Goal: Task Accomplishment & Management: Use online tool/utility

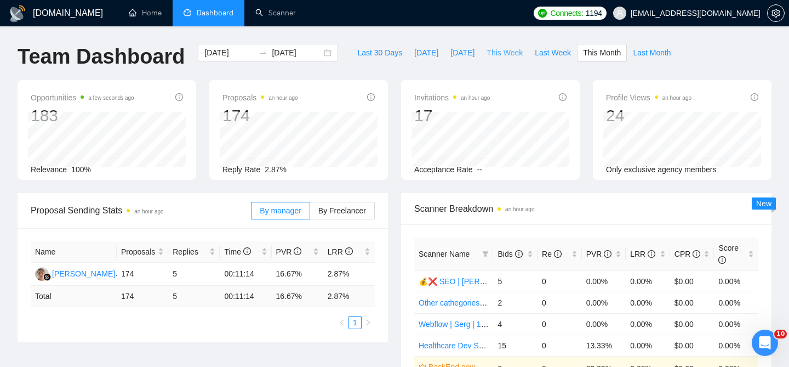
click at [516, 53] on span "This Week" at bounding box center [505, 53] width 36 height 12
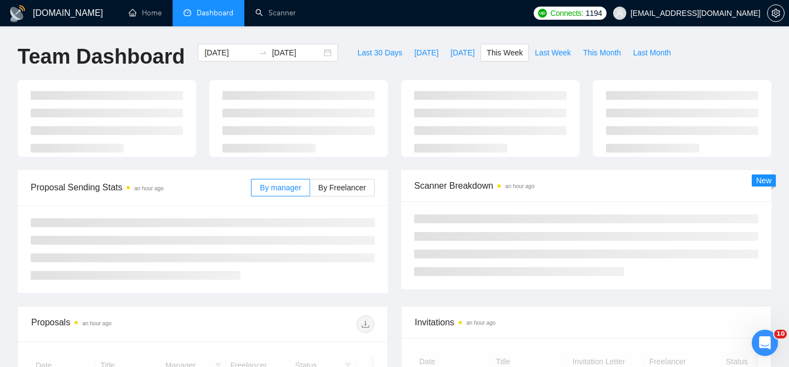
type input "2025-10-13"
type input "2025-10-19"
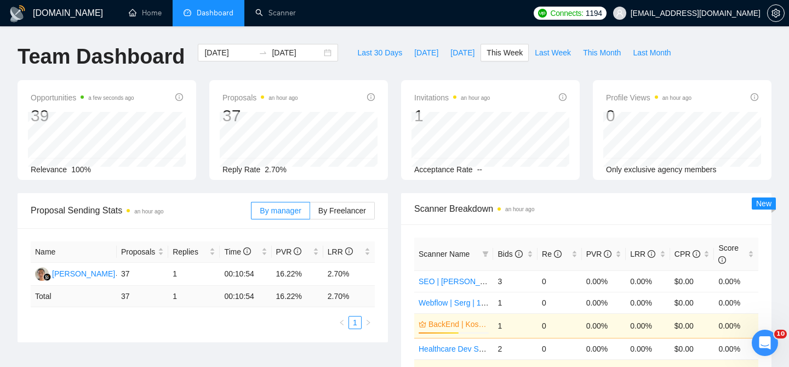
scroll to position [84, 0]
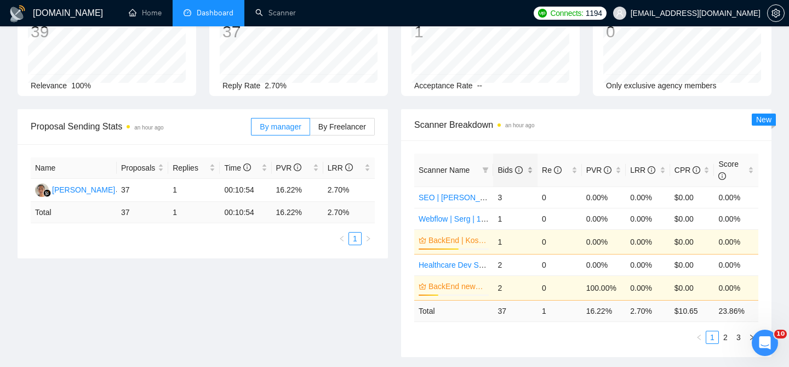
click at [531, 172] on div "Bids" at bounding box center [516, 170] width 36 height 12
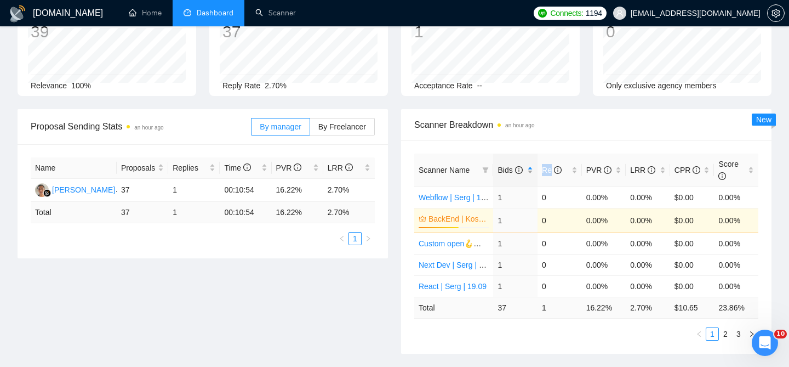
click at [531, 172] on div "Bids" at bounding box center [516, 170] width 36 height 12
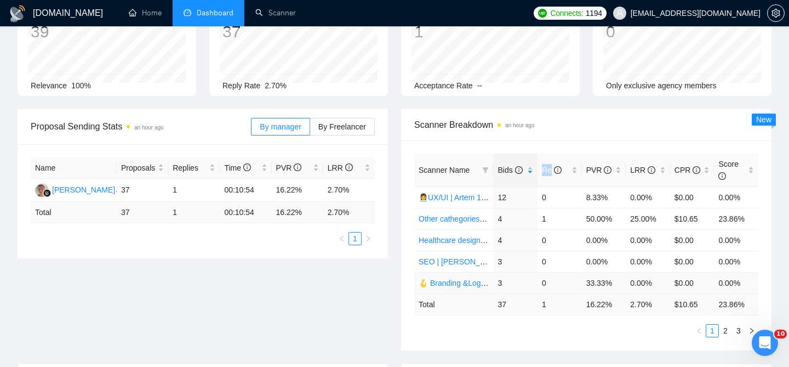
scroll to position [94, 0]
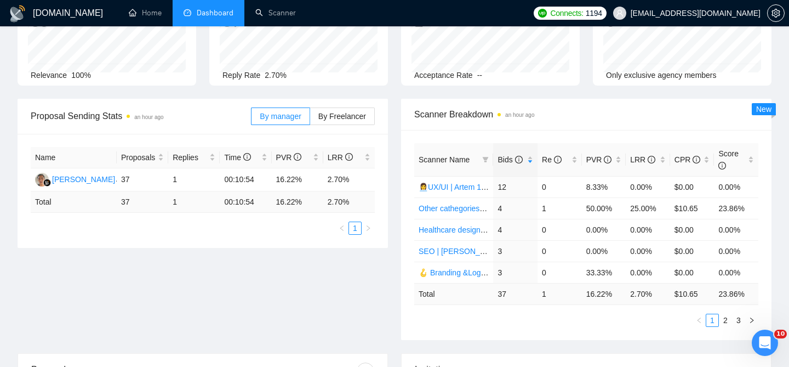
click at [533, 332] on div "Scanner Name Bids Re PVR LRR CPR Score 👩‍💼UX/UI | Artem 14/10 boost on + openli…" at bounding box center [586, 235] width 370 height 210
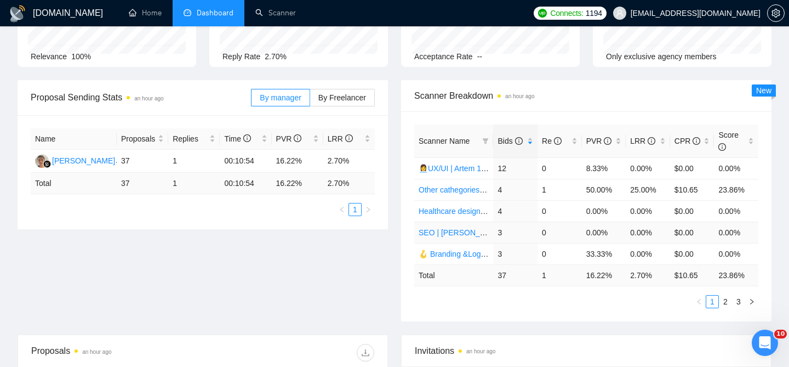
scroll to position [114, 0]
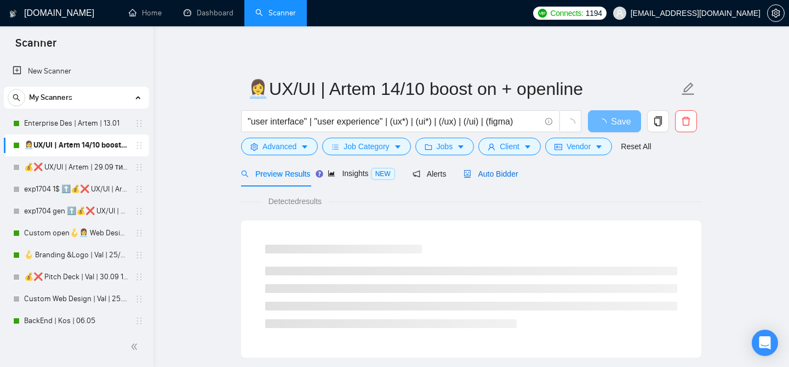
click at [504, 170] on span "Auto Bidder" at bounding box center [491, 173] width 54 height 9
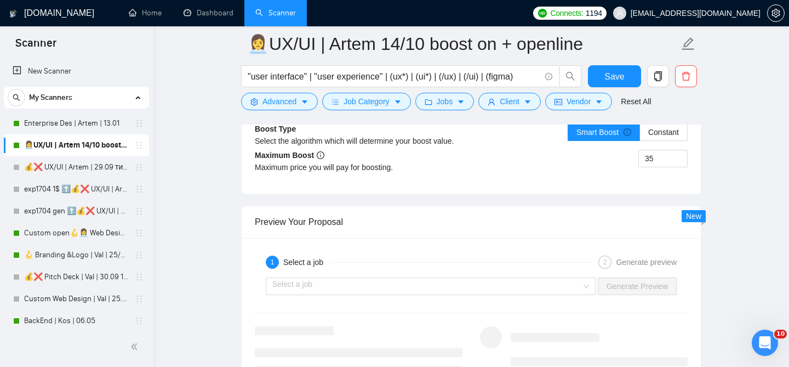
scroll to position [2195, 0]
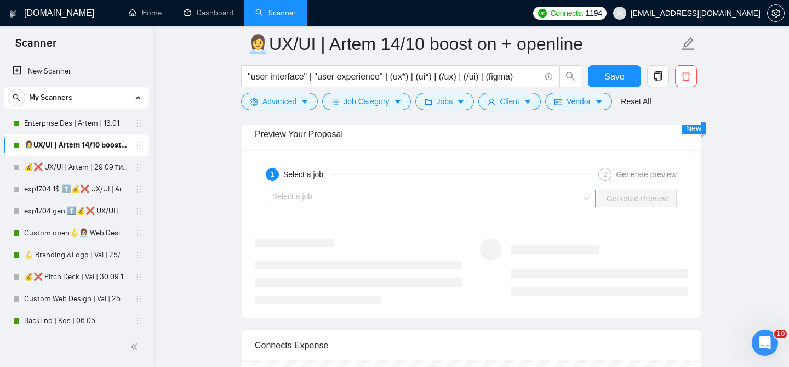
click at [433, 196] on input "search" at bounding box center [426, 198] width 309 height 16
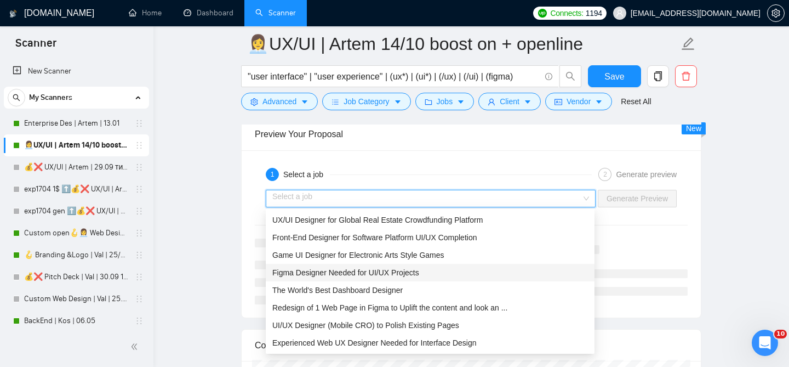
click at [378, 269] on span "Figma Designer Needed for UI/UX Projects" at bounding box center [345, 272] width 147 height 9
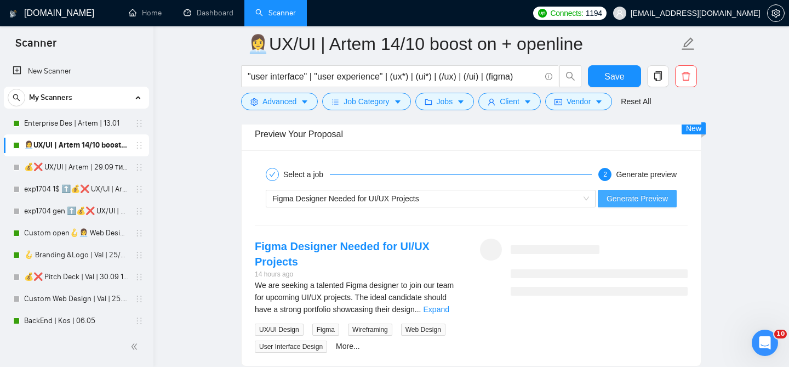
click at [632, 203] on span "Generate Preview" at bounding box center [637, 198] width 61 height 12
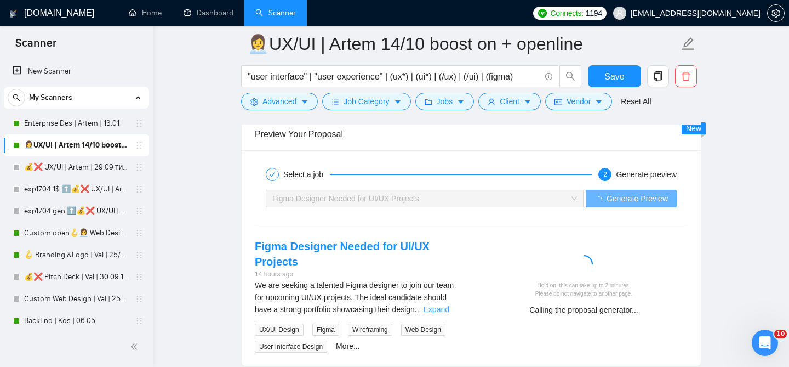
click at [448, 305] on link "Expand" at bounding box center [437, 309] width 26 height 9
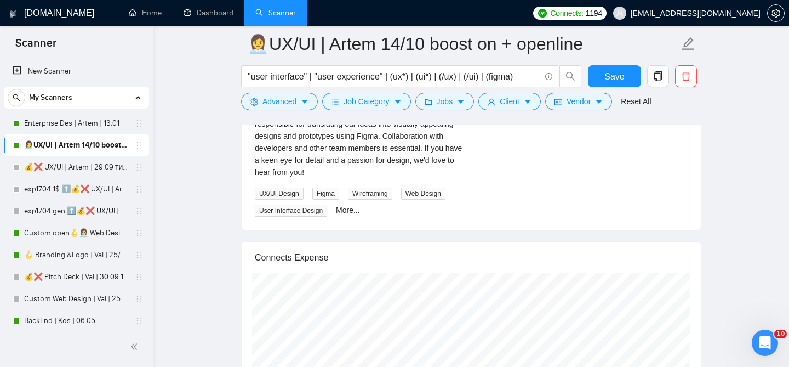
scroll to position [2266, 0]
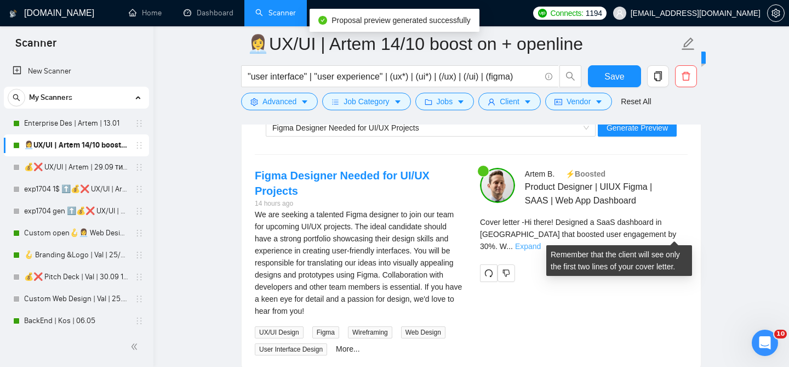
click at [541, 242] on link "Expand" at bounding box center [528, 246] width 26 height 9
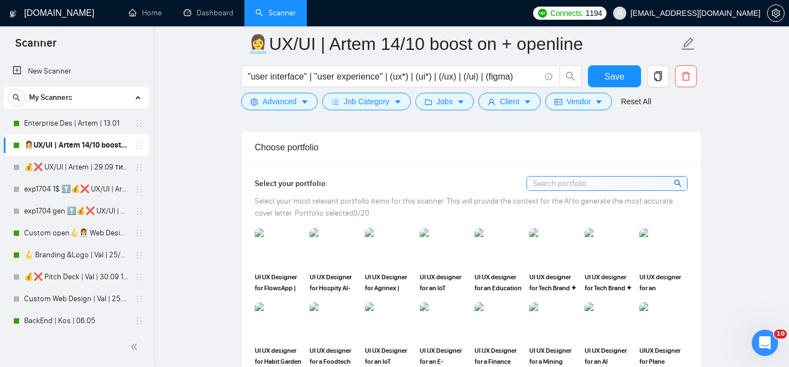
scroll to position [948, 0]
